Goal: Information Seeking & Learning: Learn about a topic

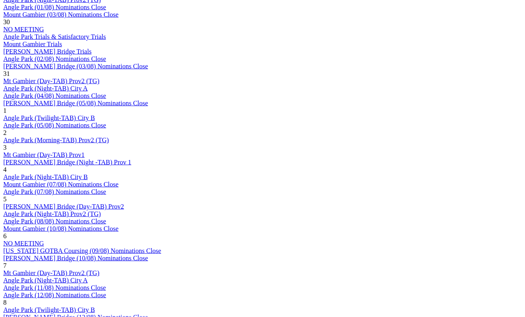
scroll to position [541, 0]
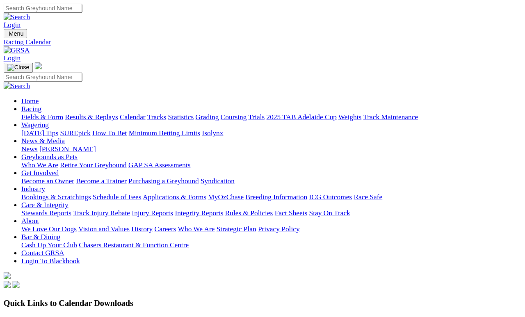
scroll to position [572, 0]
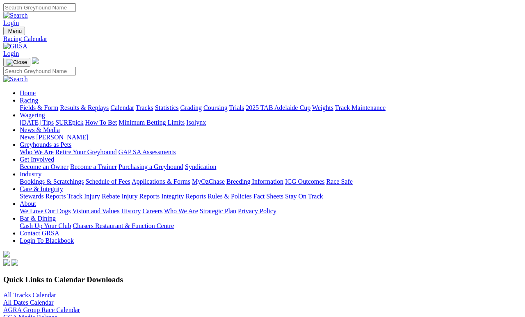
scroll to position [574, 0]
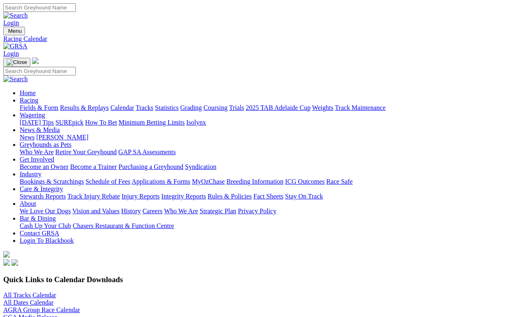
scroll to position [577, 0]
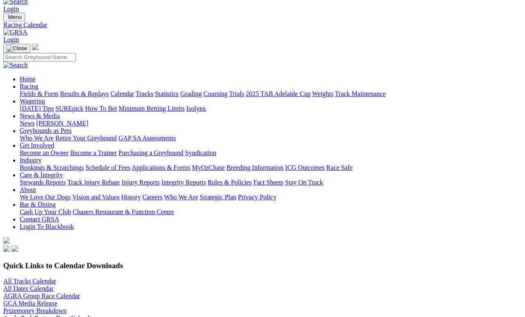
scroll to position [15, 0]
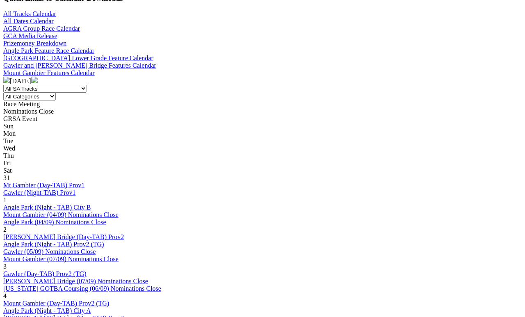
scroll to position [259, 0]
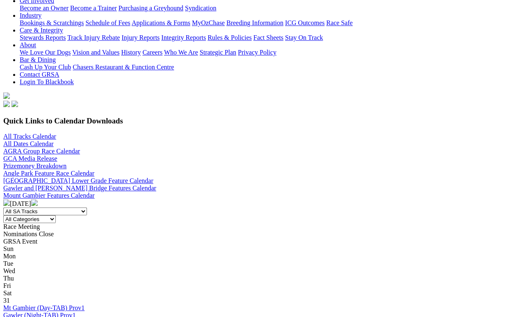
scroll to position [158, 0]
click at [10, 200] on img at bounding box center [6, 203] width 7 height 7
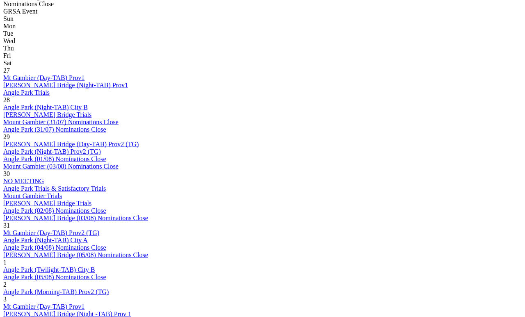
scroll to position [389, 0]
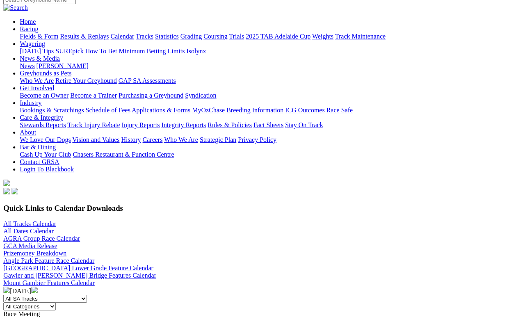
scroll to position [68, 6]
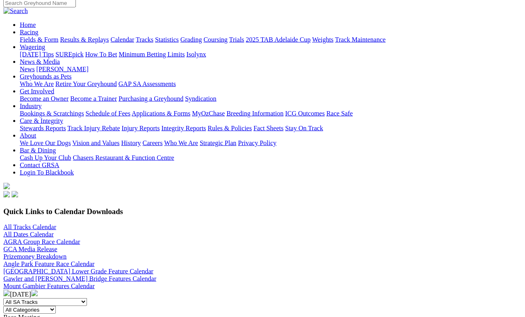
click at [38, 290] on img at bounding box center [34, 293] width 7 height 7
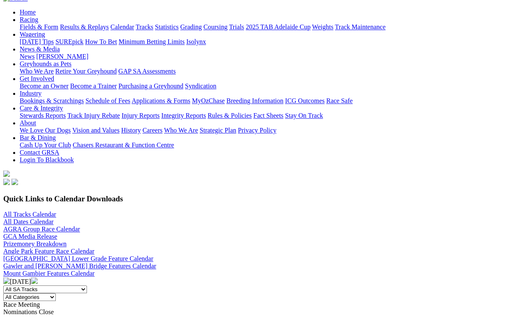
scroll to position [81, 0]
